Goal: Task Accomplishment & Management: Manage account settings

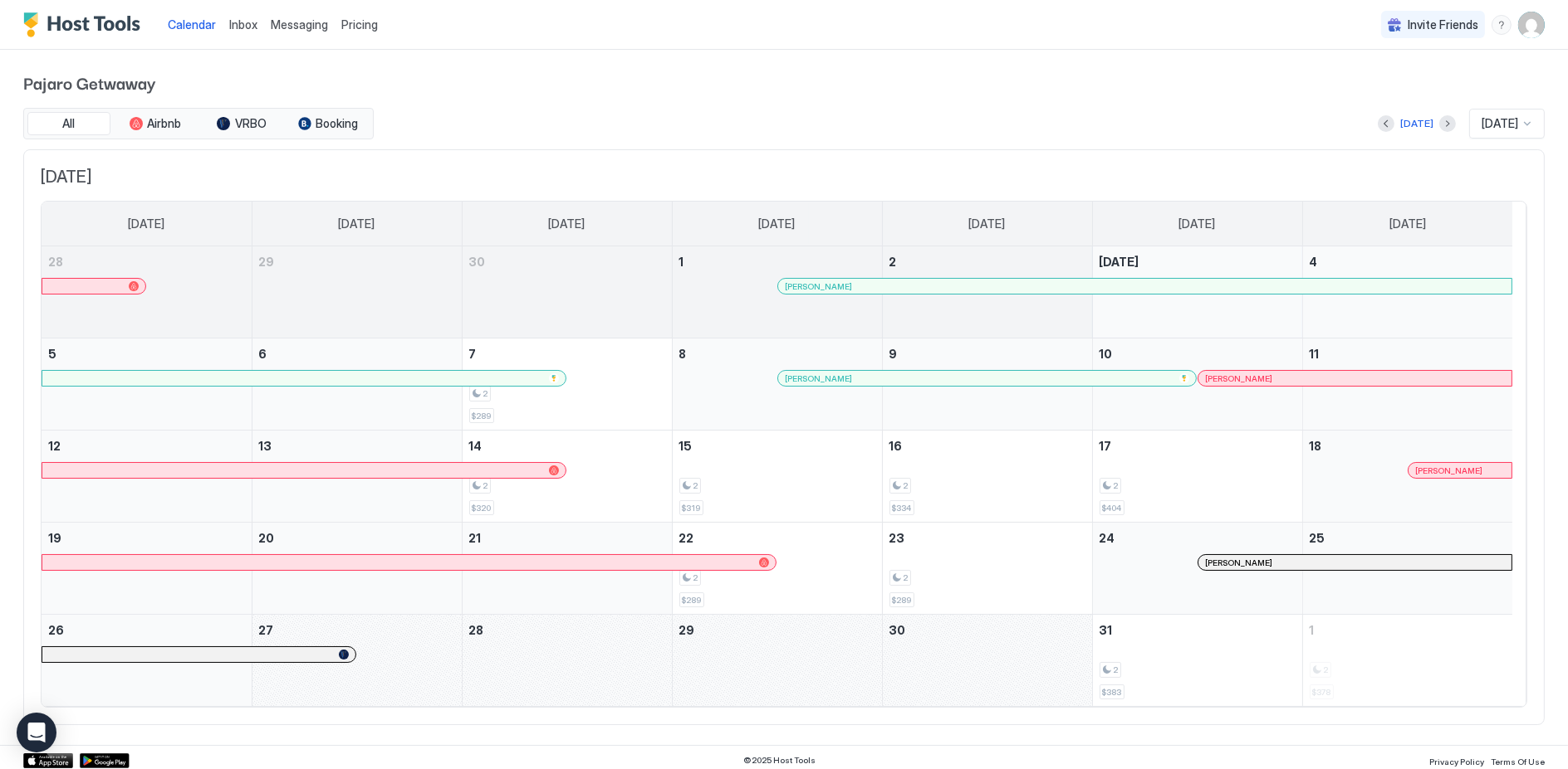
scroll to position [3, 0]
click at [410, 659] on div "October 27, 2025" at bounding box center [357, 658] width 209 height 91
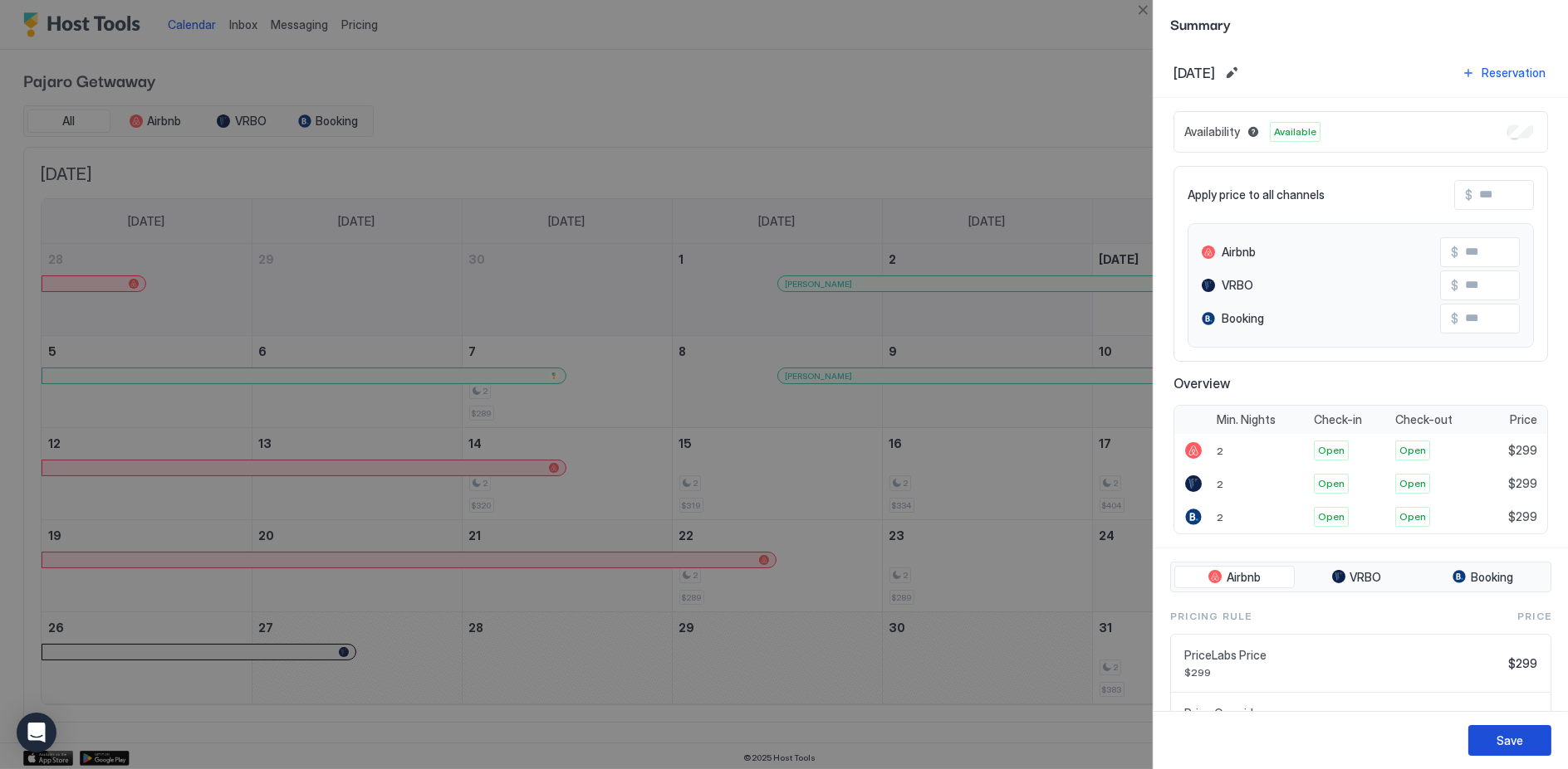
click at [1523, 742] on div "Save" at bounding box center [1509, 740] width 26 height 17
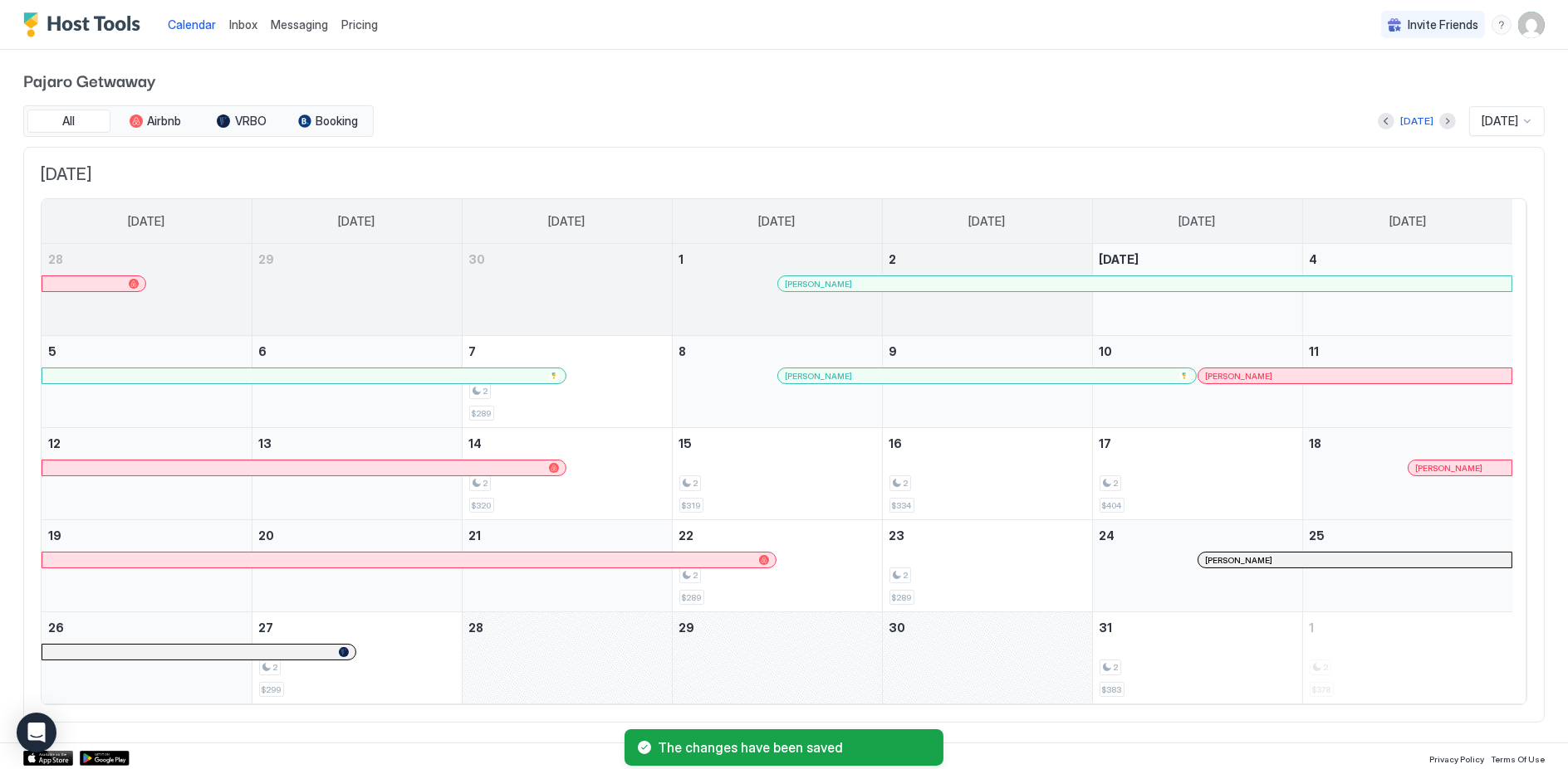
click at [565, 646] on div "October 28, 2025" at bounding box center [568, 658] width 209 height 91
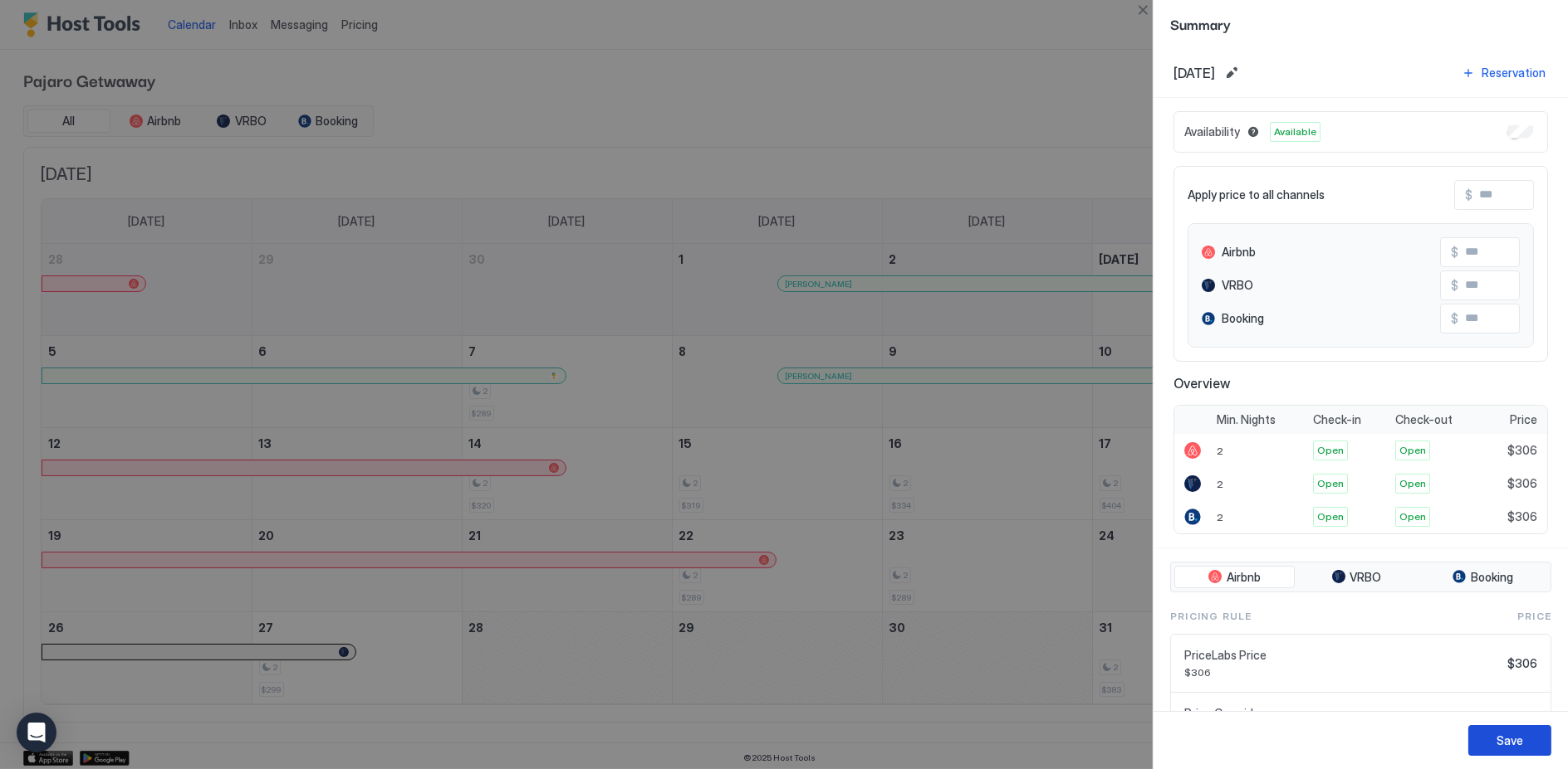
click at [1523, 731] on button "Save" at bounding box center [1509, 741] width 83 height 31
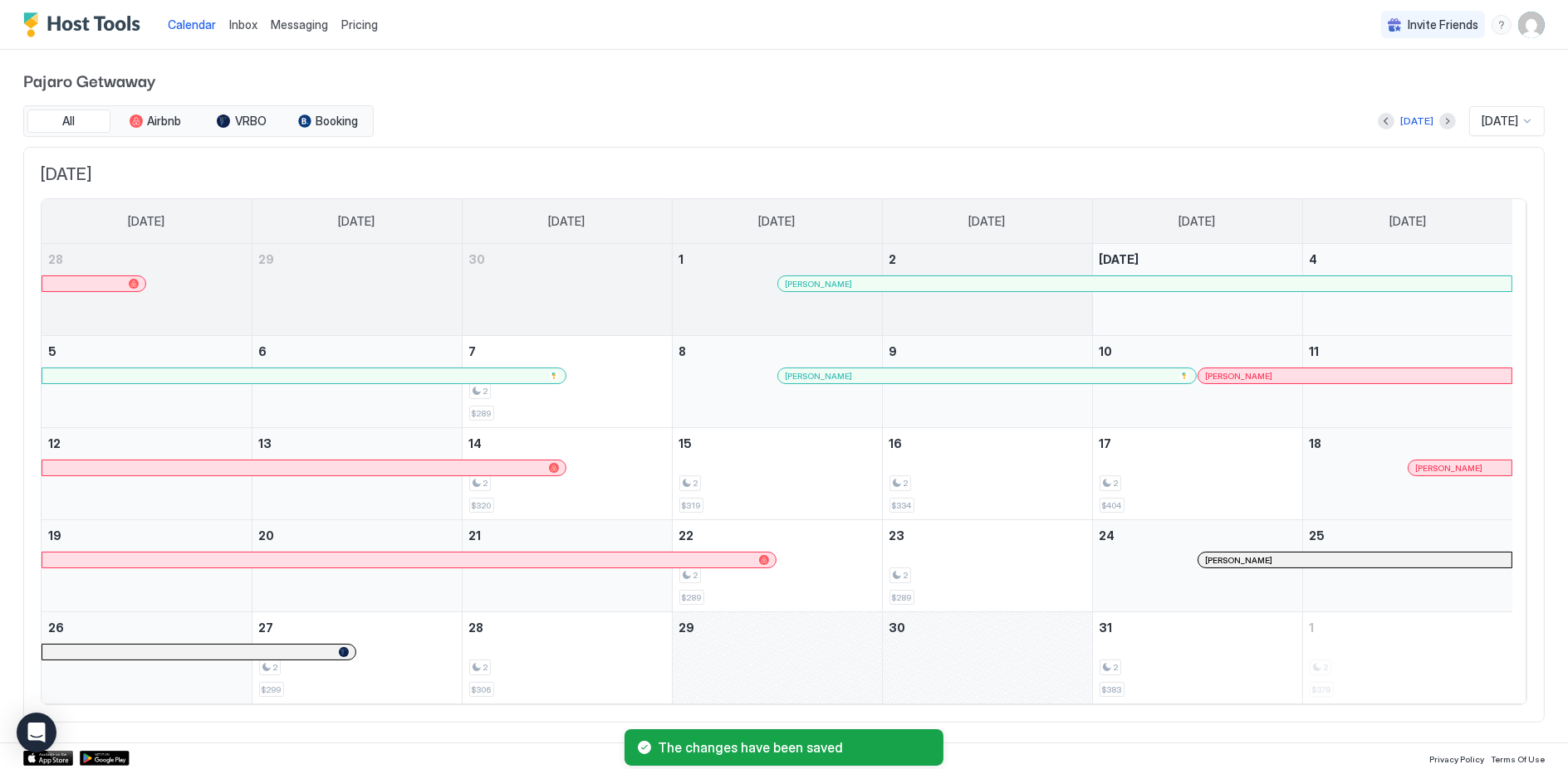
click at [749, 642] on div "October 29, 2025" at bounding box center [778, 658] width 209 height 91
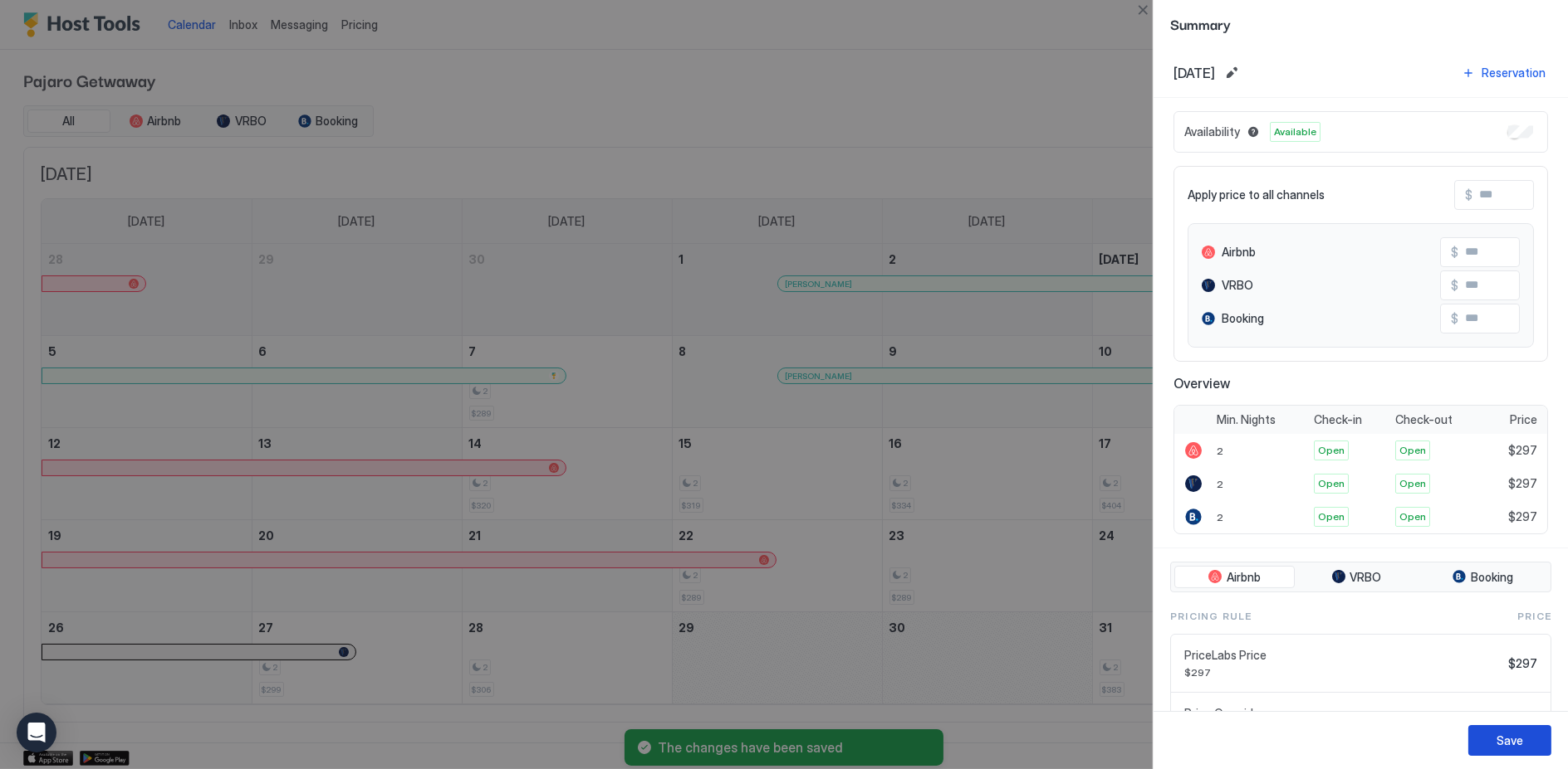
click at [1508, 742] on div "Save" at bounding box center [1509, 740] width 26 height 17
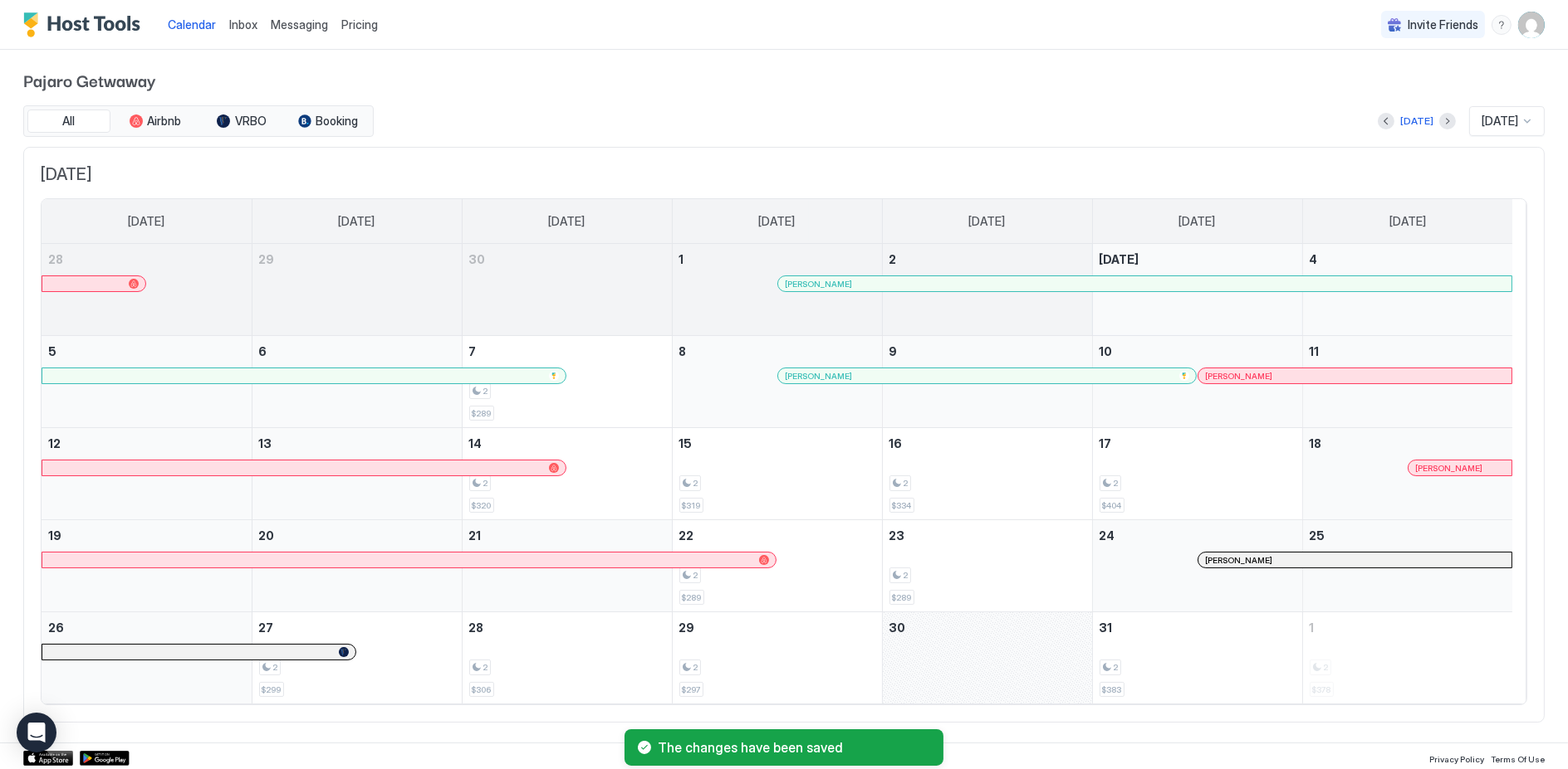
click at [987, 663] on div "October 30, 2025" at bounding box center [988, 658] width 209 height 91
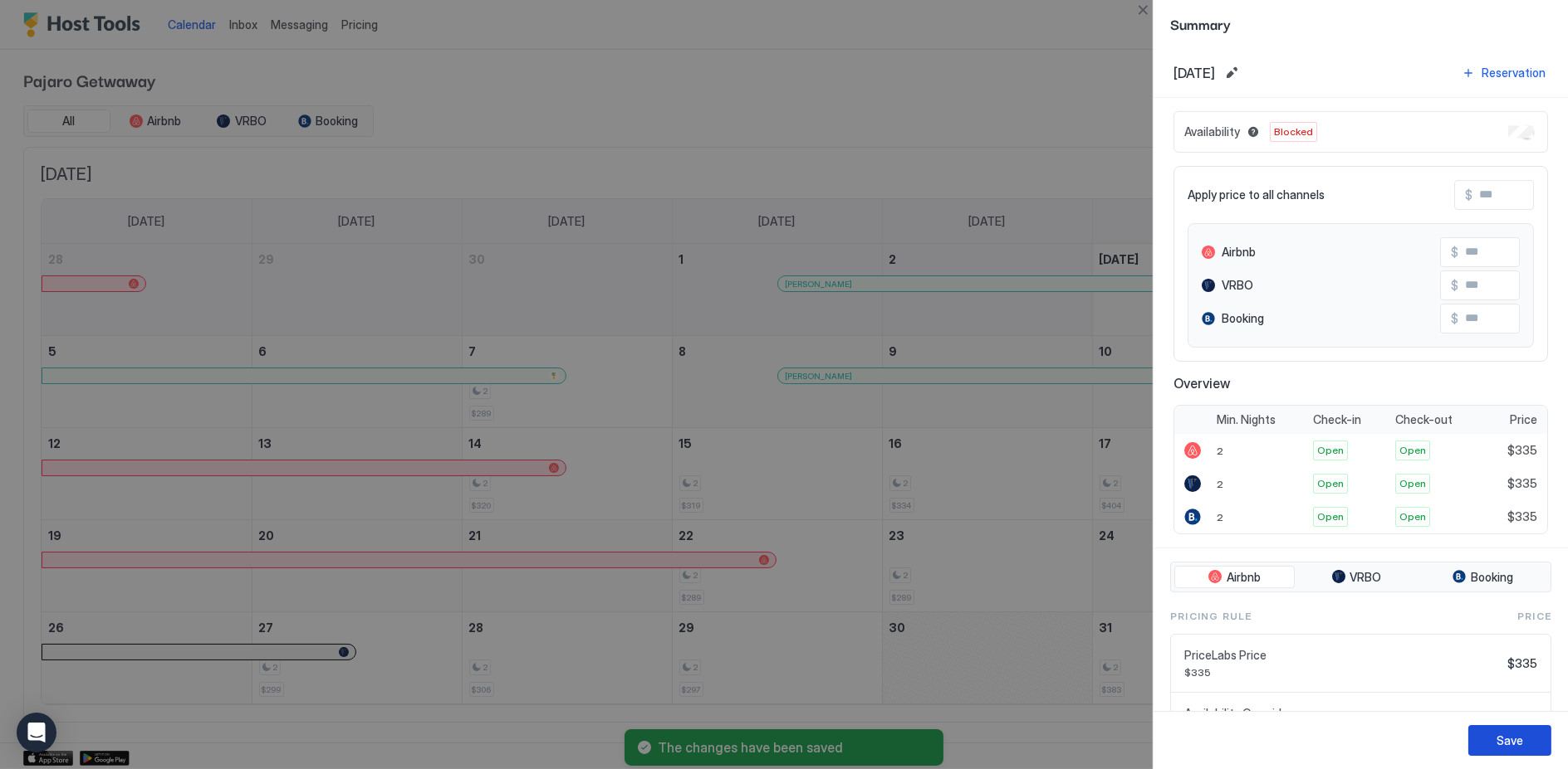
click at [1522, 739] on div "Save" at bounding box center [1509, 740] width 26 height 17
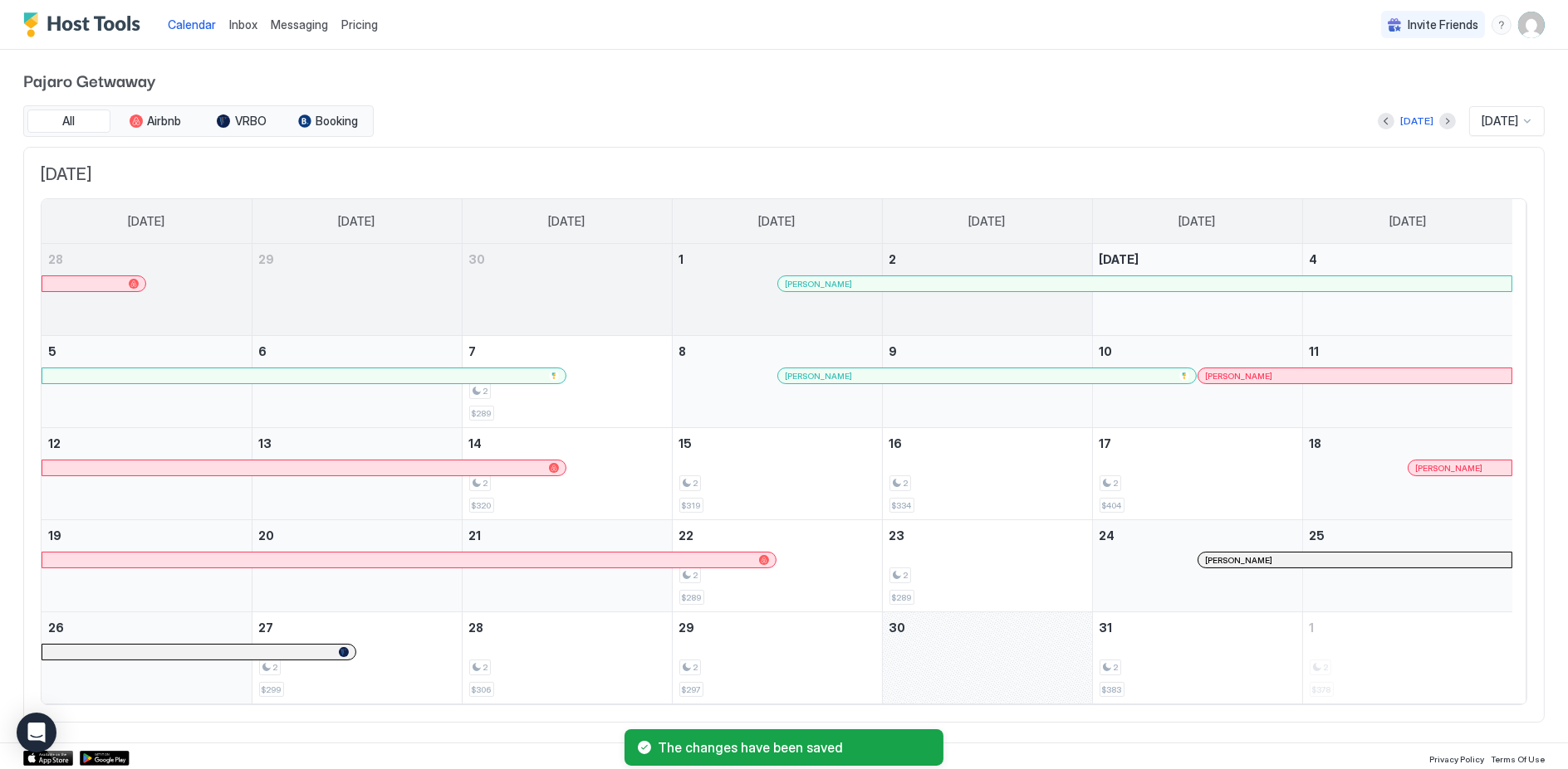
click at [950, 639] on div "October 30, 2025" at bounding box center [988, 658] width 209 height 91
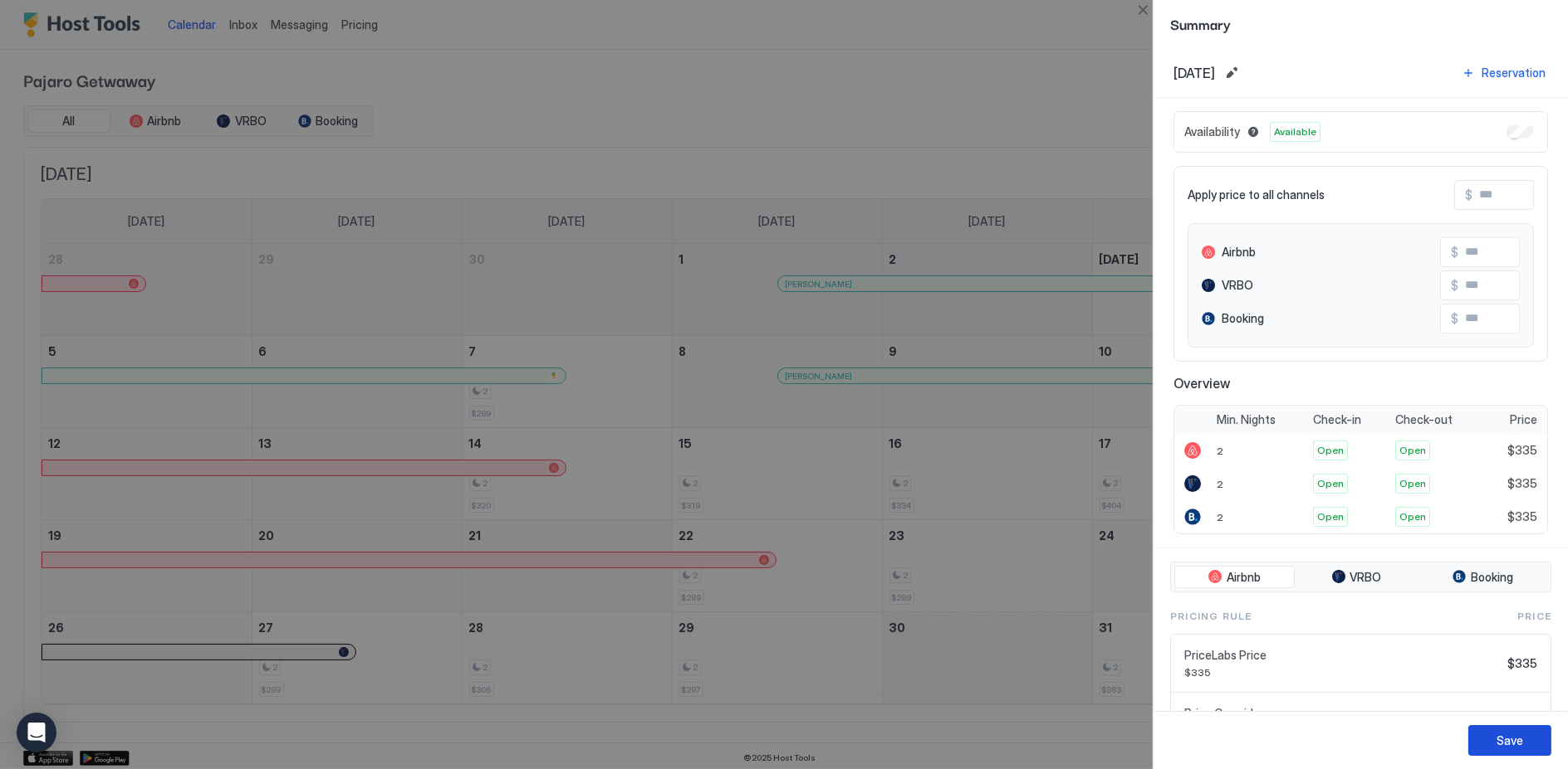
click at [1506, 741] on div "Save" at bounding box center [1509, 740] width 26 height 17
